Goal: Task Accomplishment & Management: Use online tool/utility

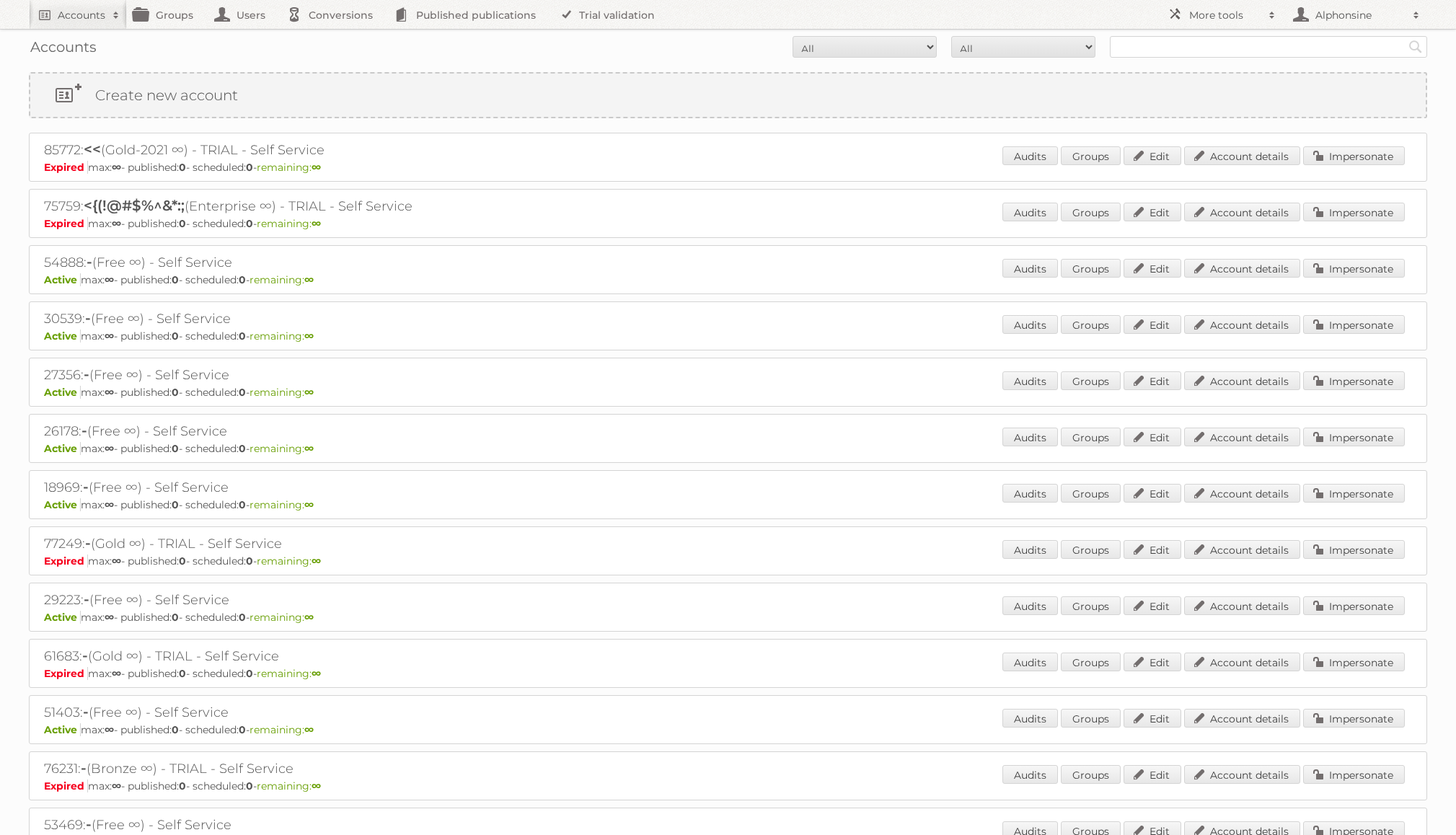
click at [1104, 43] on form "All Active Expired Pending All Paid Trials Self service Search" at bounding box center [728, 47] width 1398 height 21
click at [1121, 48] on input "text" at bounding box center [1268, 47] width 317 height 21
type input "fosc"
click at [1405, 36] on input "Search" at bounding box center [1415, 47] width 21 height 21
click at [870, 50] on select "All Active Expired Pending" at bounding box center [864, 47] width 144 height 21
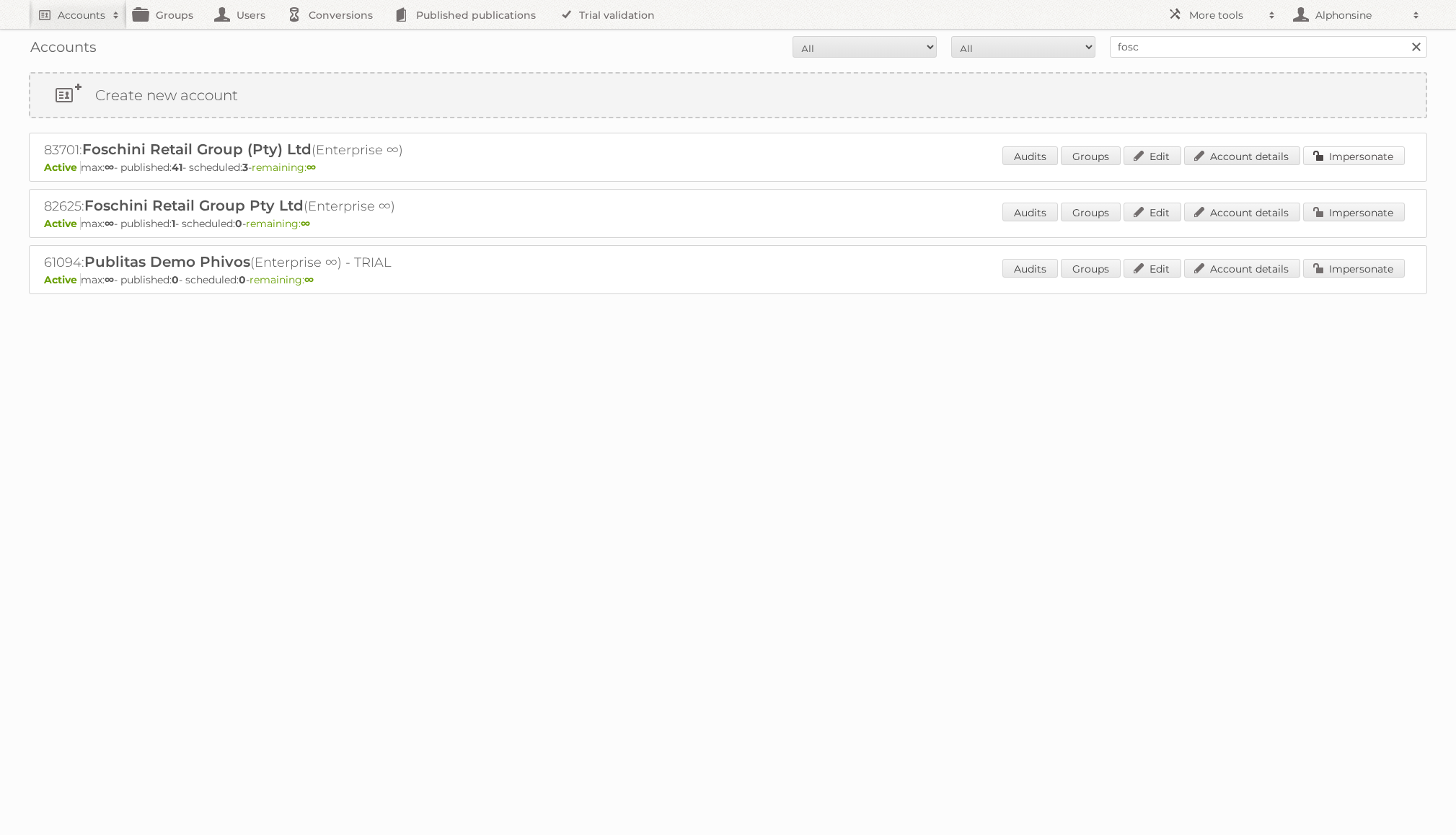
click at [1349, 151] on link "Impersonate" at bounding box center [1353, 156] width 102 height 19
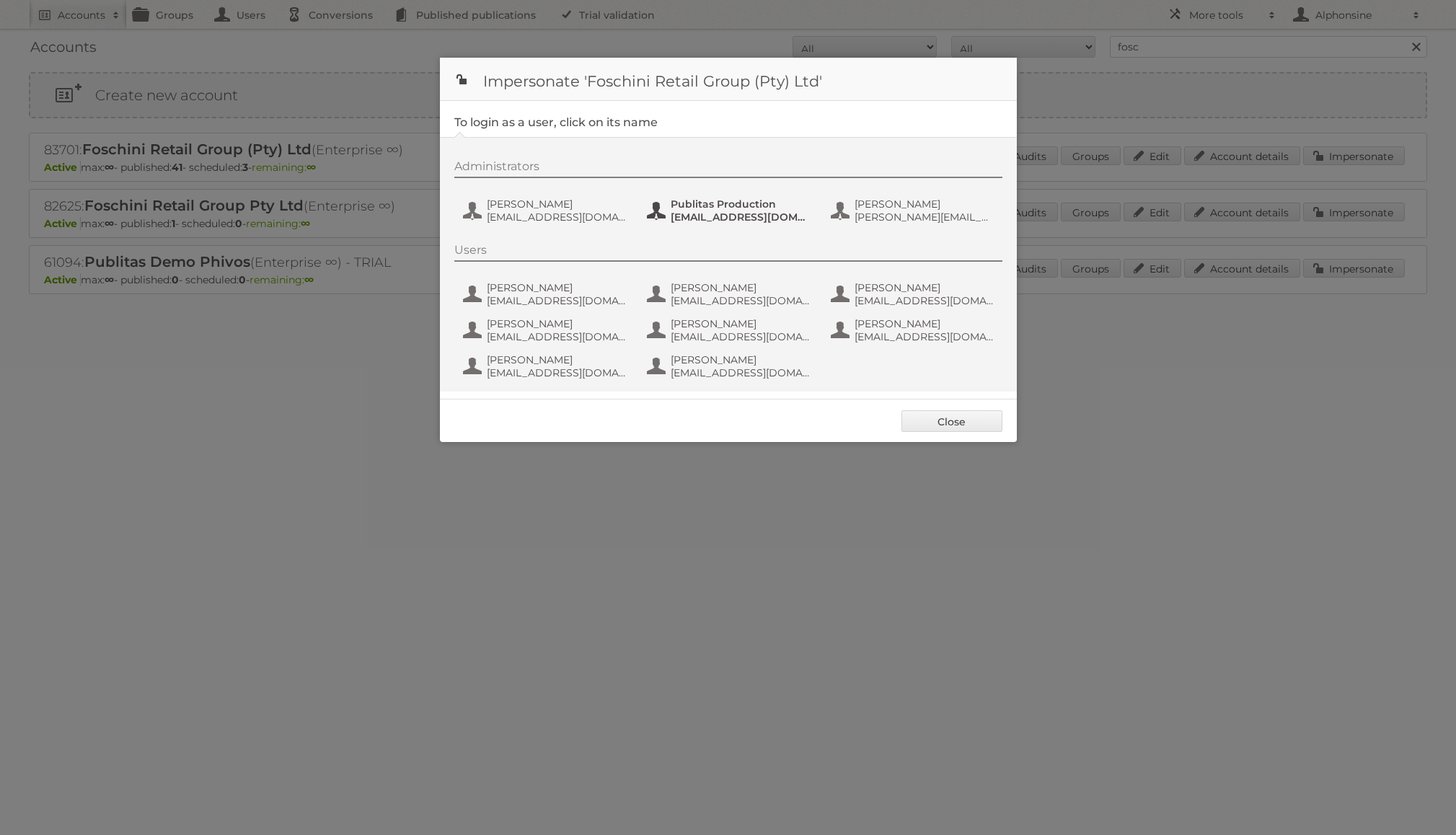
click at [717, 207] on span "Publitas Production" at bounding box center [740, 203] width 140 height 13
